Goal: Check status: Check status

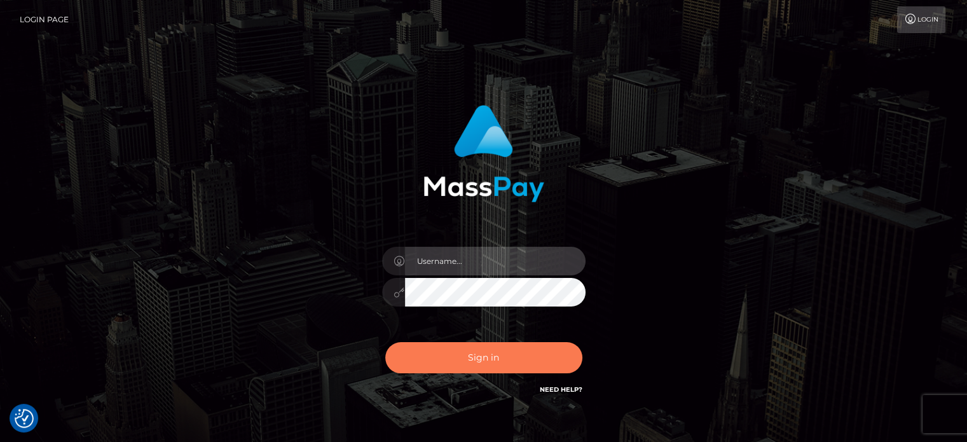
type input "Lawrence.megabonanza"
click at [502, 359] on button "Sign in" at bounding box center [483, 357] width 197 height 31
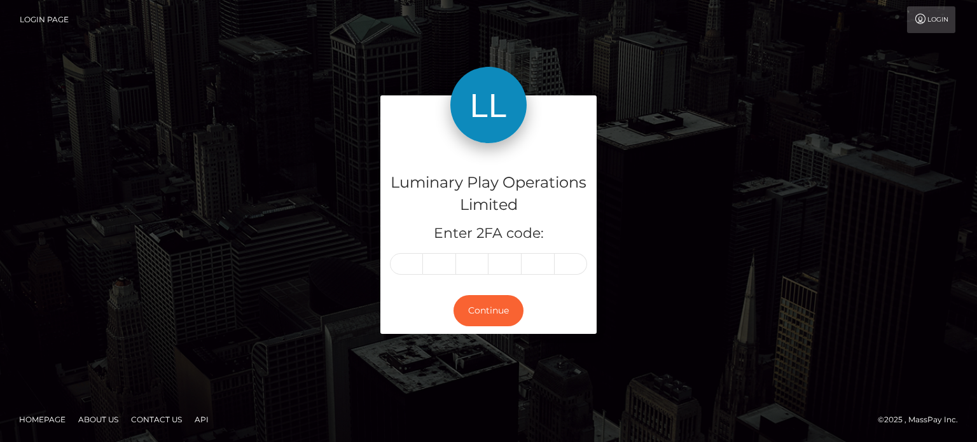
click at [416, 265] on input "text" at bounding box center [406, 264] width 33 height 22
type input "5"
type input "2"
type input "5"
type input "3"
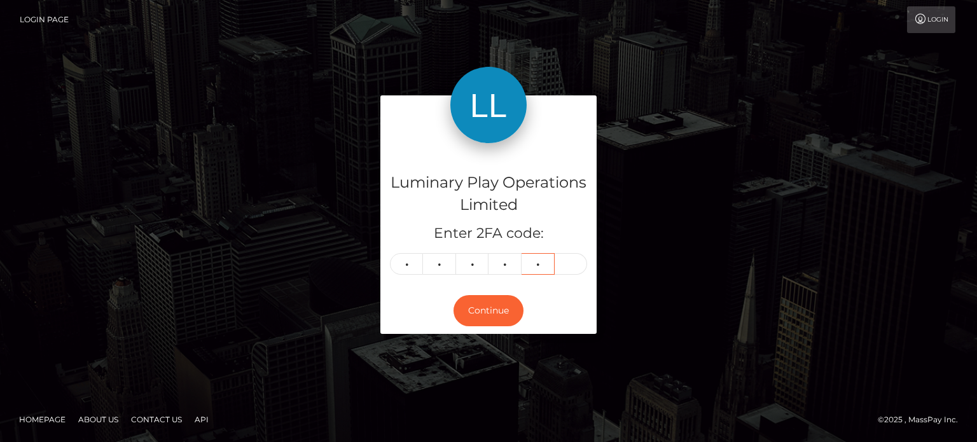
type input "4"
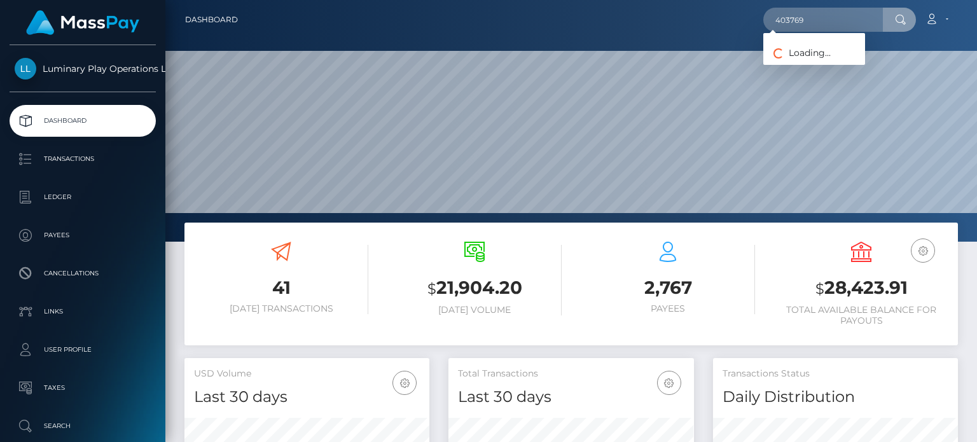
scroll to position [225, 244]
click at [824, 22] on input "403769" at bounding box center [823, 20] width 120 height 24
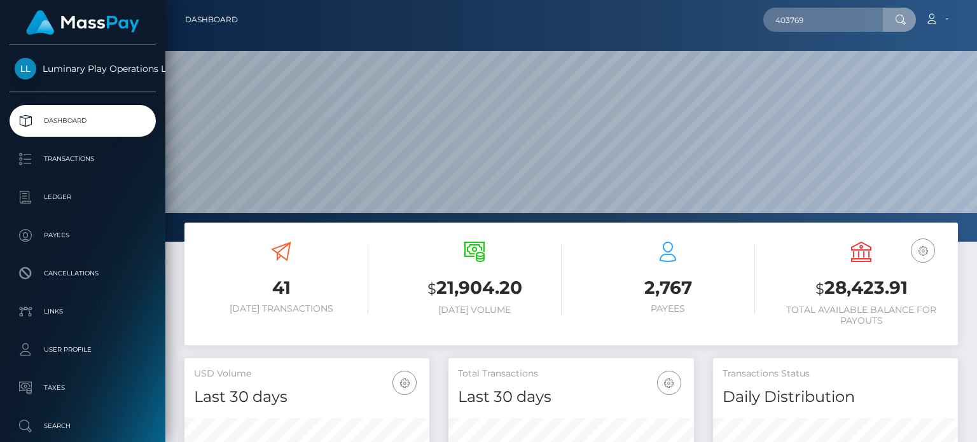
drag, startPoint x: 819, startPoint y: 18, endPoint x: 668, endPoint y: 19, distance: 150.7
click at [668, 19] on div "403769 Loading... Loading... Account Edit Profile Logout" at bounding box center [602, 19] width 709 height 27
click at [841, 20] on input "text" at bounding box center [823, 20] width 120 height 24
paste input "403769"
type input "403769"
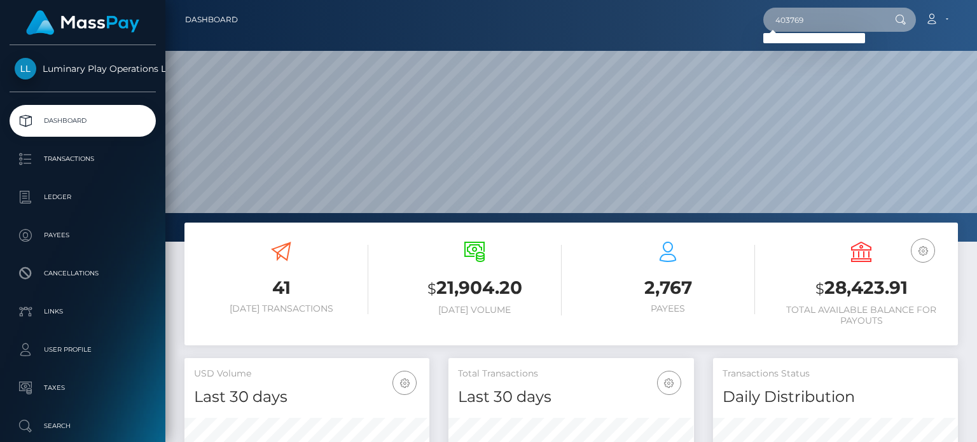
drag, startPoint x: 811, startPoint y: 13, endPoint x: 553, endPoint y: 40, distance: 260.2
click at [562, 35] on nav "Dashboard 403769 Loading... Loading..." at bounding box center [570, 19] width 811 height 39
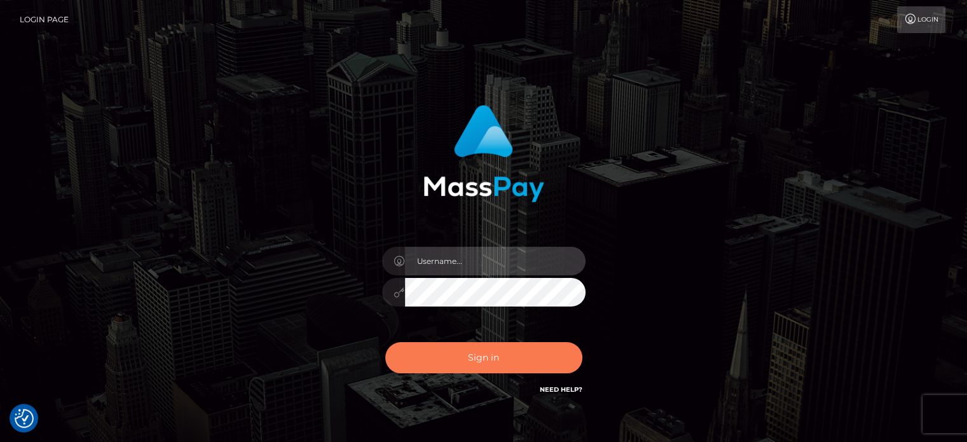
type input "Lawrence.megabonanza"
click at [488, 362] on button "Sign in" at bounding box center [483, 357] width 197 height 31
type input "Lawrence.megabonanza"
click at [486, 359] on button "Sign in" at bounding box center [483, 357] width 197 height 31
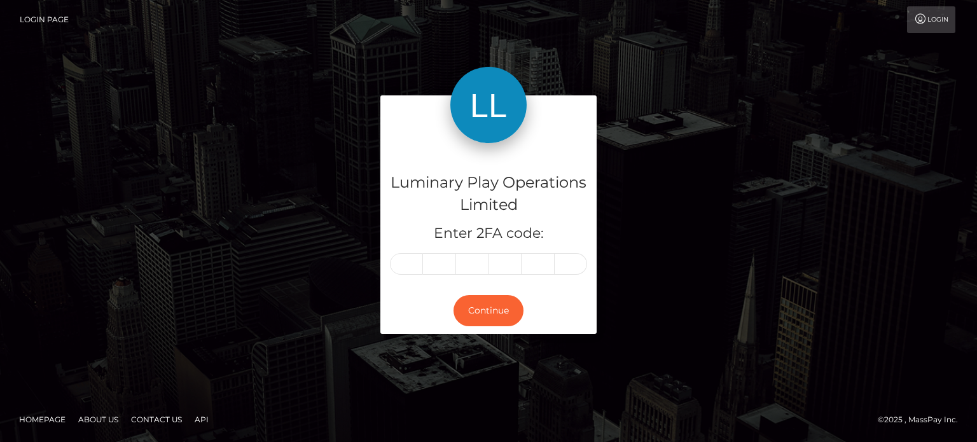
click at [401, 264] on input "text" at bounding box center [406, 264] width 33 height 22
type input "1"
type input "7"
type input "9"
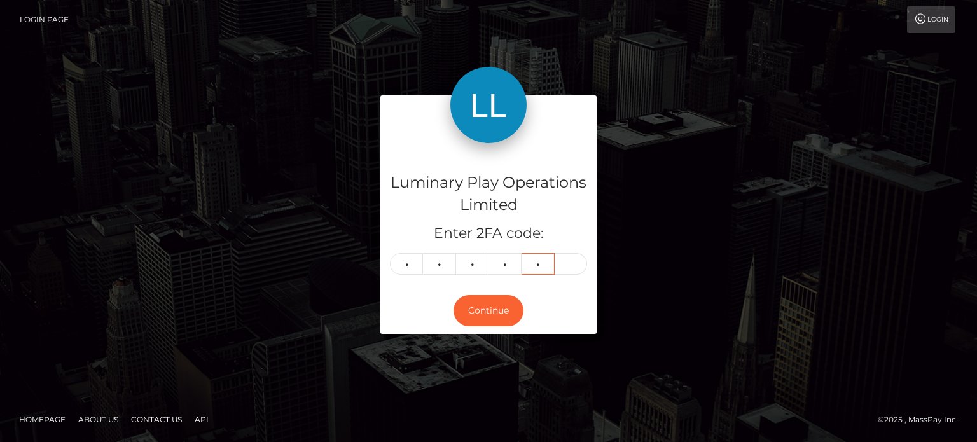
type input "5"
type input "4"
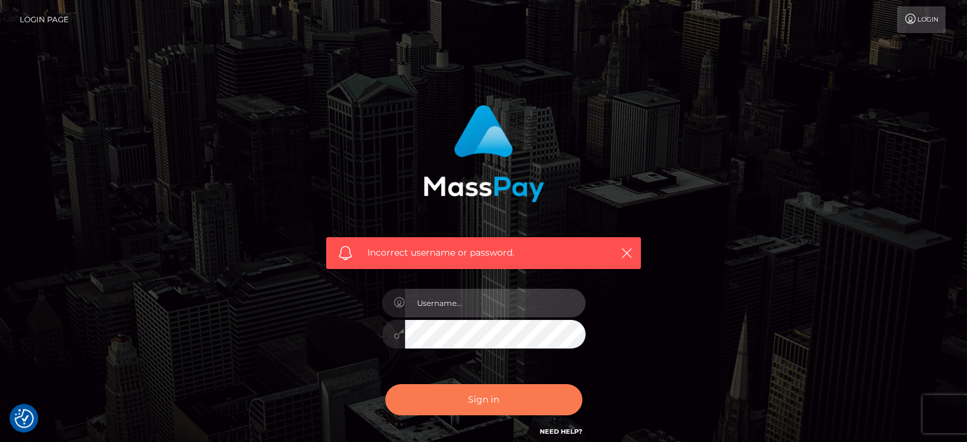
type input "Lawrence.megabonanza"
click at [460, 399] on button "Sign in" at bounding box center [483, 399] width 197 height 31
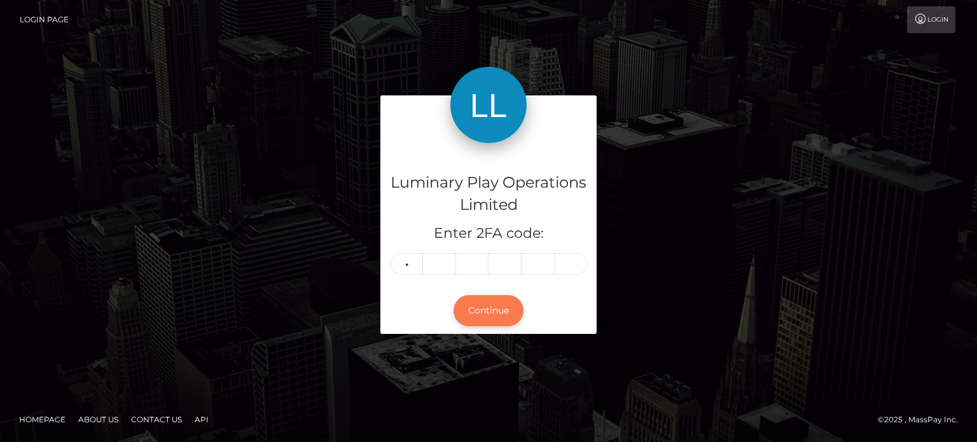
type input "0"
type input "6"
type input "1"
type input "3"
type input "6"
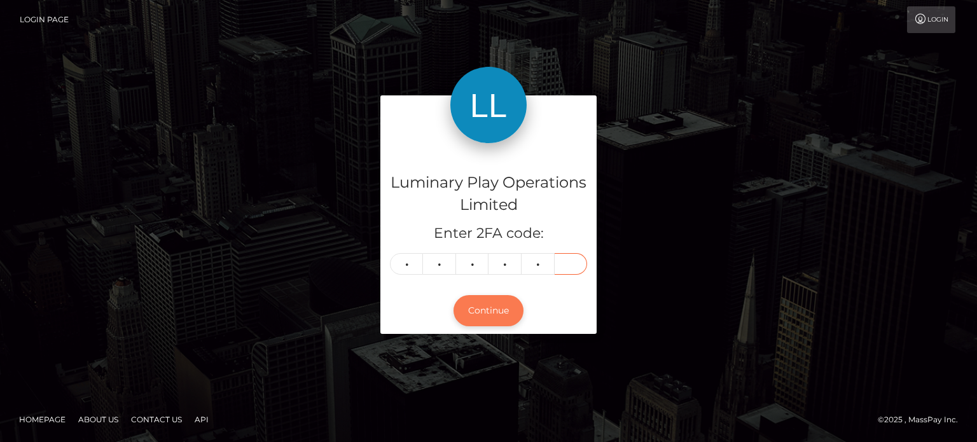
type input "7"
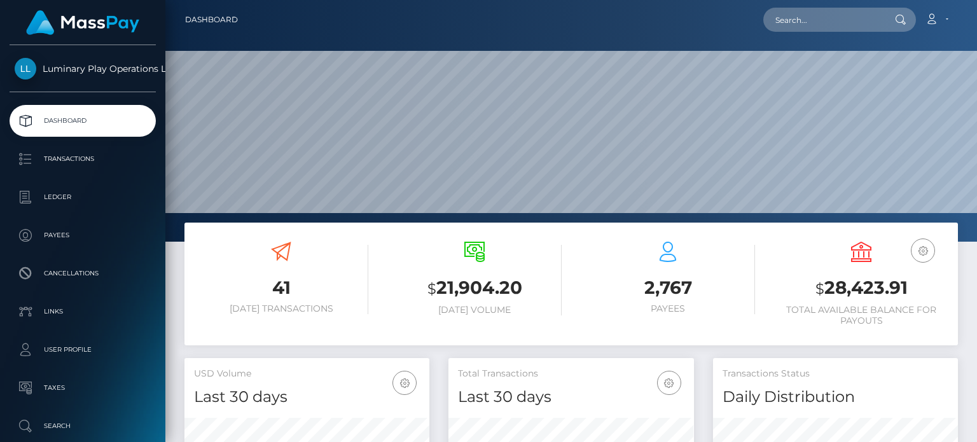
scroll to position [225, 244]
click at [819, 13] on input "text" at bounding box center [823, 20] width 120 height 24
paste input "091ab5ff-684e-4ba0-88ee-abee90b6f070"
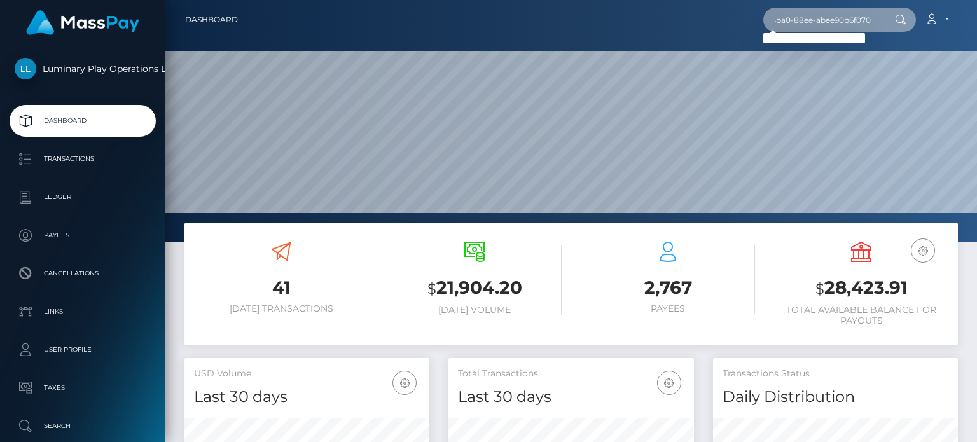
click at [870, 20] on input "091ab5ff-684e-4ba0-88ee-abee90b6f070" at bounding box center [823, 20] width 120 height 24
type input "091ab5ff-684e-4ba0-88ee-abee90b6f070"
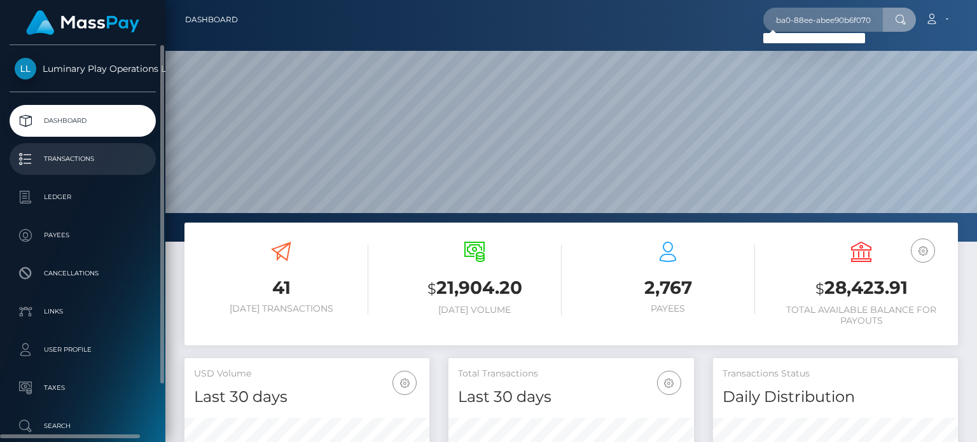
scroll to position [0, 0]
click at [67, 157] on p "Transactions" at bounding box center [83, 158] width 136 height 19
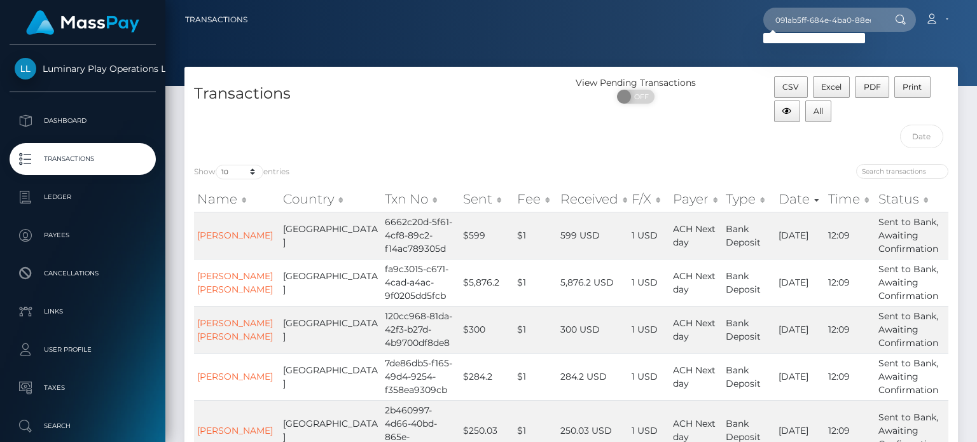
click at [545, 133] on div "Transactions" at bounding box center [377, 115] width 387 height 78
click at [898, 15] on icon at bounding box center [900, 20] width 11 height 10
click at [898, 16] on icon at bounding box center [900, 20] width 11 height 10
click at [518, 128] on div "Transactions" at bounding box center [377, 115] width 387 height 78
click at [848, 17] on input "091ab5ff-684e-4ba0-88ee-abee90b6f070" at bounding box center [823, 20] width 120 height 24
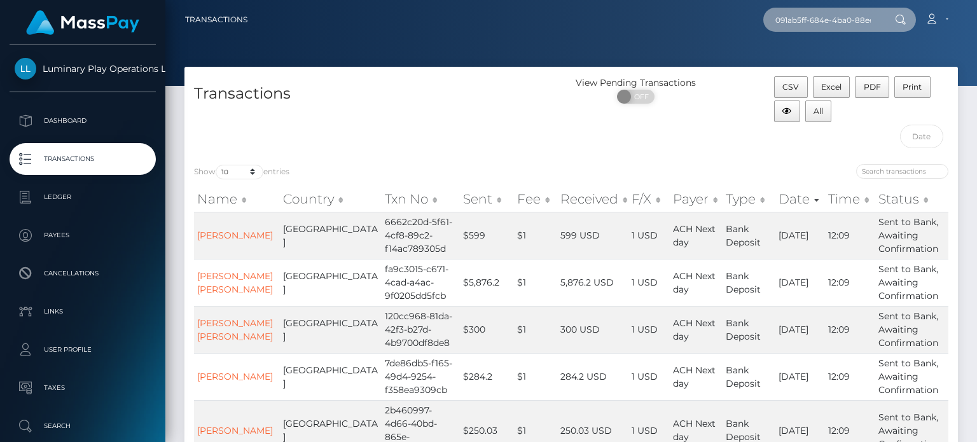
paste input "417606"
type input "417606"
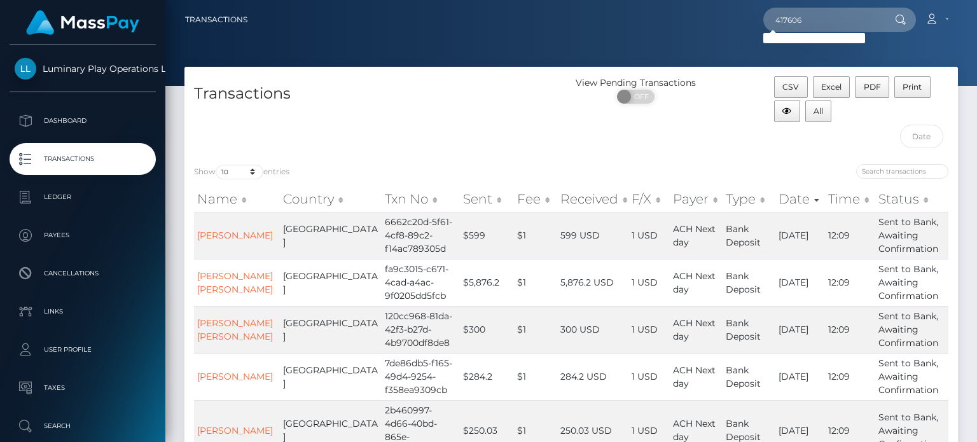
click at [580, 151] on div "View Pending Transactions ON OFF" at bounding box center [667, 115] width 193 height 78
click at [286, 146] on div "Transactions" at bounding box center [377, 115] width 387 height 78
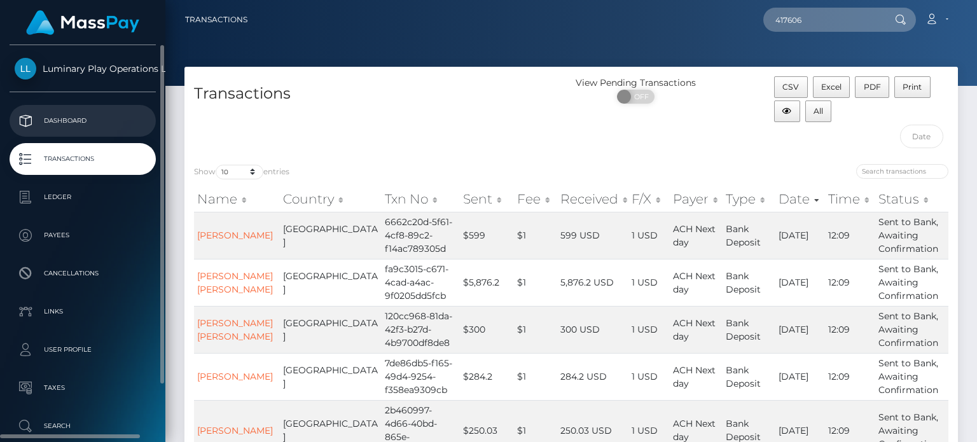
click at [70, 121] on p "Dashboard" at bounding box center [83, 120] width 136 height 19
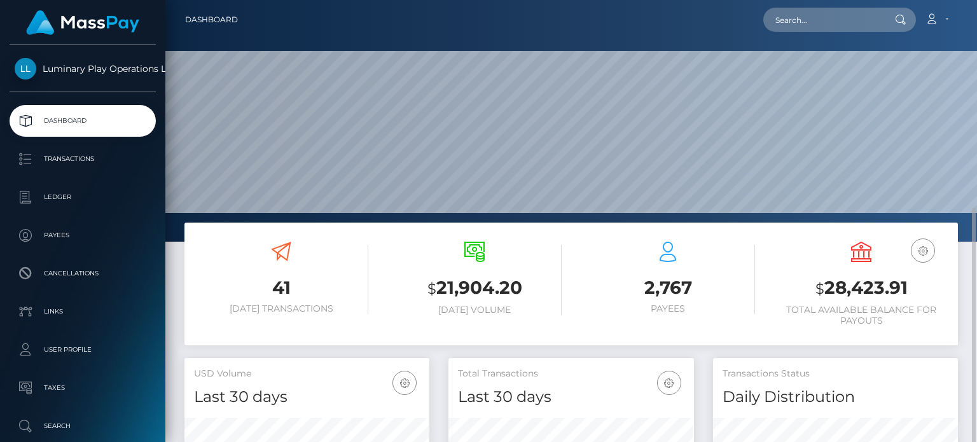
scroll to position [225, 244]
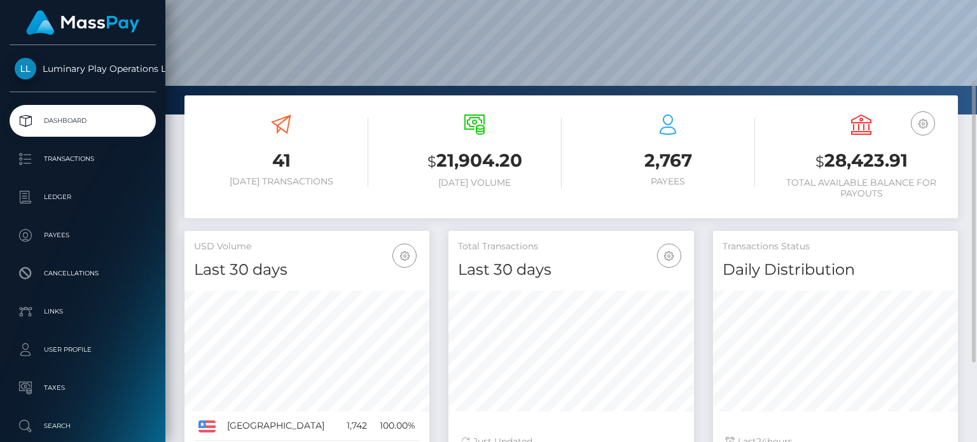
click at [851, 160] on h3 "$ 28,423.91" at bounding box center [861, 161] width 174 height 26
copy h3 "28,423.91"
click at [863, 158] on h3 "$ 28,423.91" at bounding box center [861, 161] width 174 height 26
